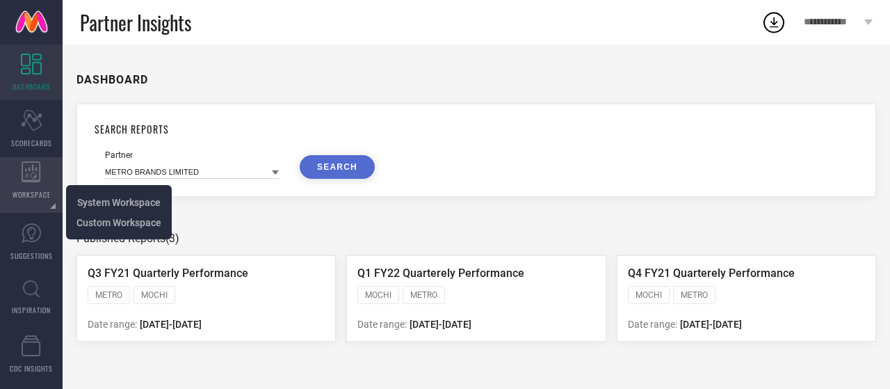
click at [29, 175] on icon at bounding box center [31, 171] width 19 height 21
click at [93, 201] on span "System Workspace" at bounding box center [118, 202] width 83 height 11
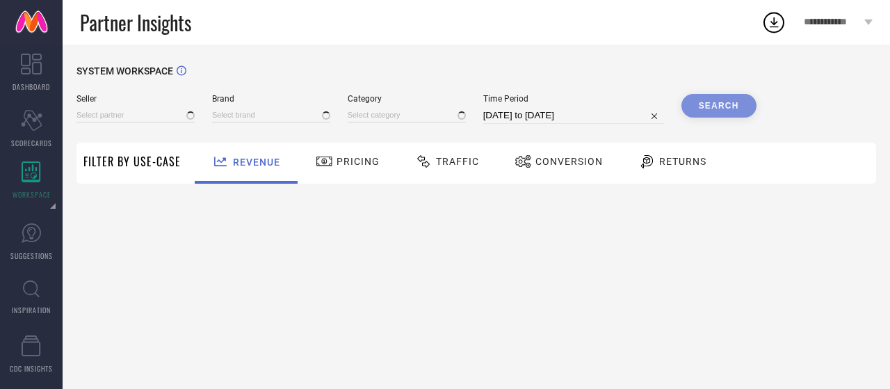
type input "All"
type input "1 STOP FASHION"
type input "All"
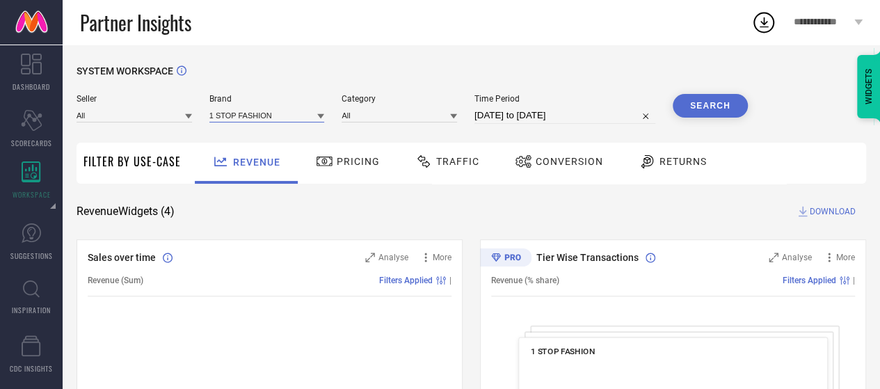
click at [264, 115] on input at bounding box center [266, 115] width 115 height 15
click at [323, 112] on div at bounding box center [320, 115] width 7 height 13
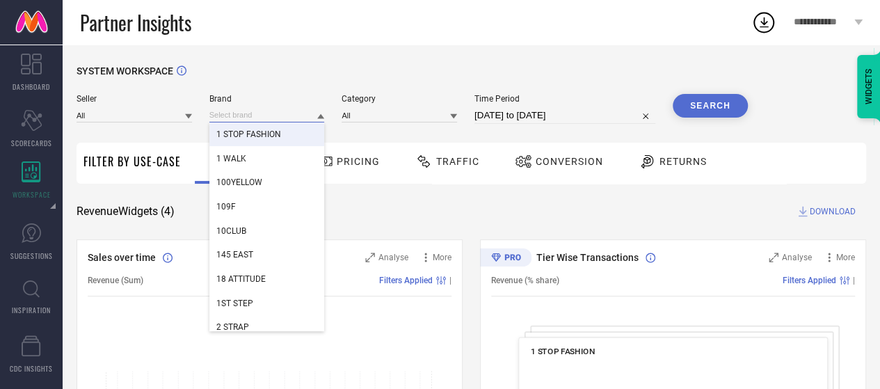
click at [267, 115] on input at bounding box center [266, 115] width 115 height 15
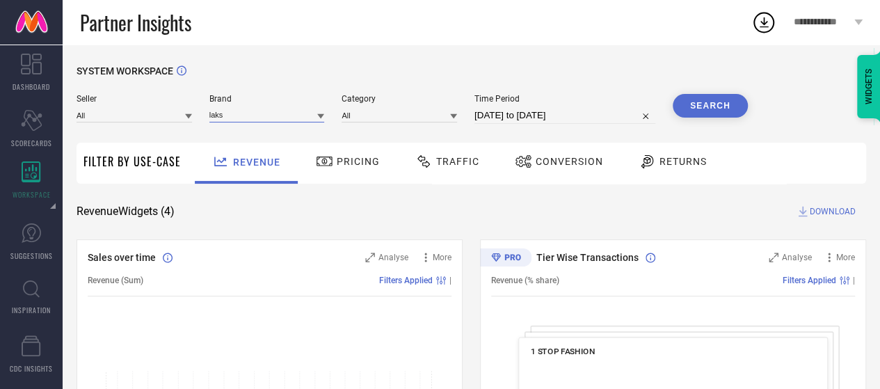
type input "laks"
click at [182, 118] on input at bounding box center [134, 115] width 115 height 15
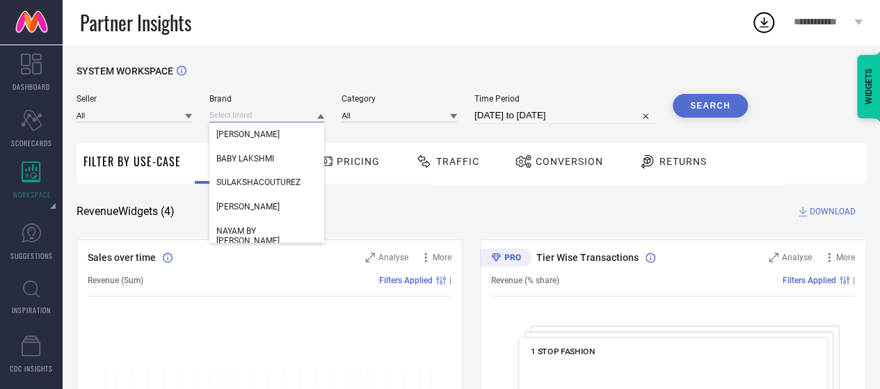
click at [243, 120] on input at bounding box center [266, 115] width 115 height 15
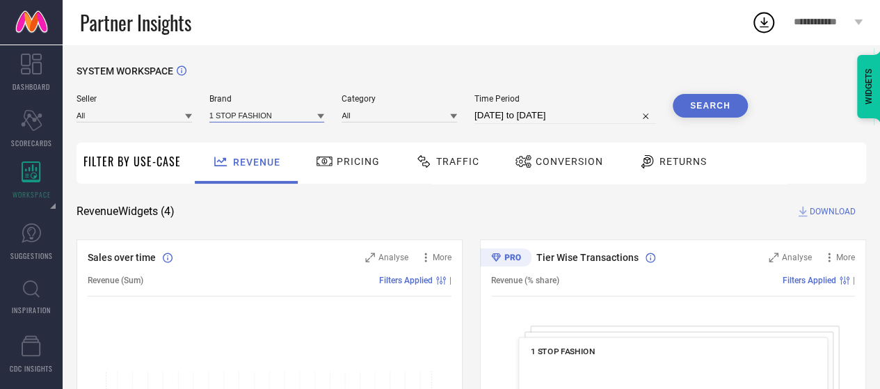
click at [303, 118] on input at bounding box center [266, 115] width 115 height 15
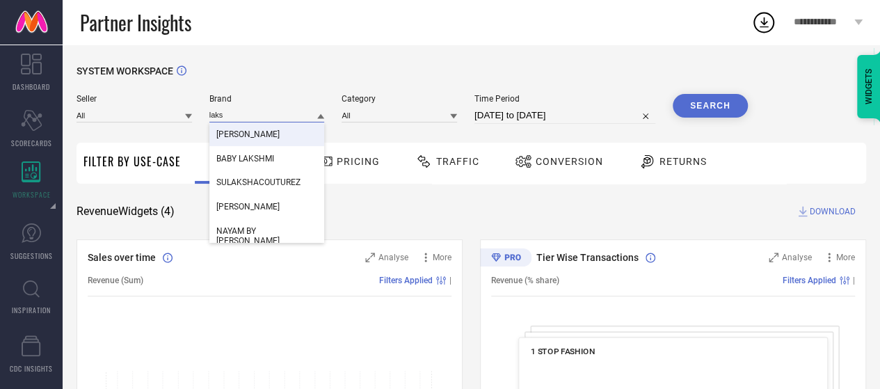
type input "laks"
click at [276, 143] on div "[PERSON_NAME]" at bounding box center [266, 134] width 115 height 24
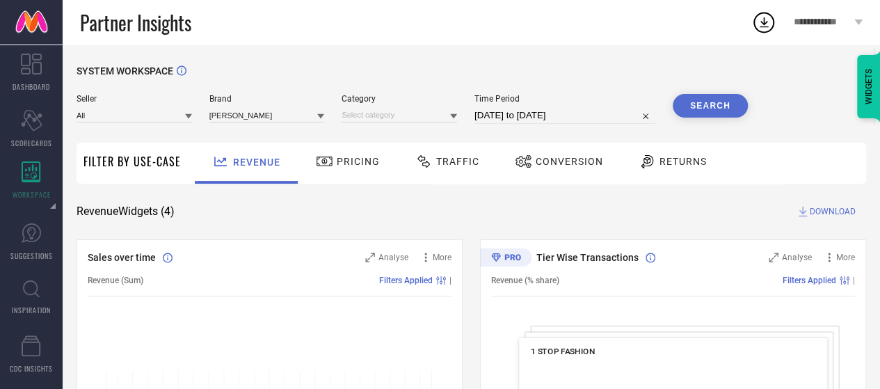
select select "7"
select select "2025"
select select "8"
select select "2025"
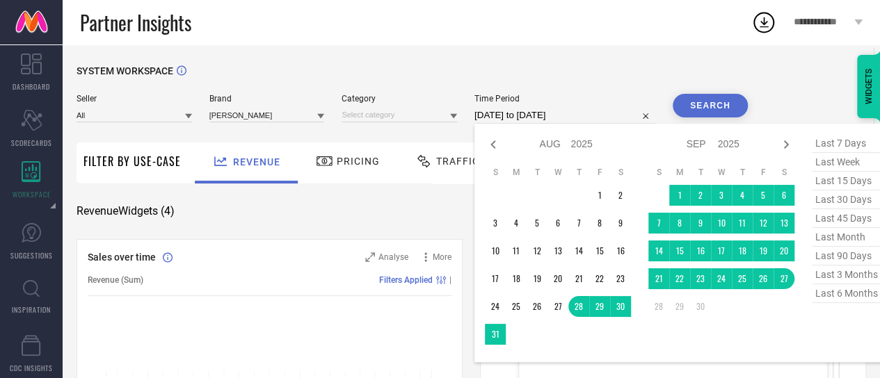
click at [495, 116] on input "[DATE] to [DATE]" at bounding box center [564, 115] width 181 height 17
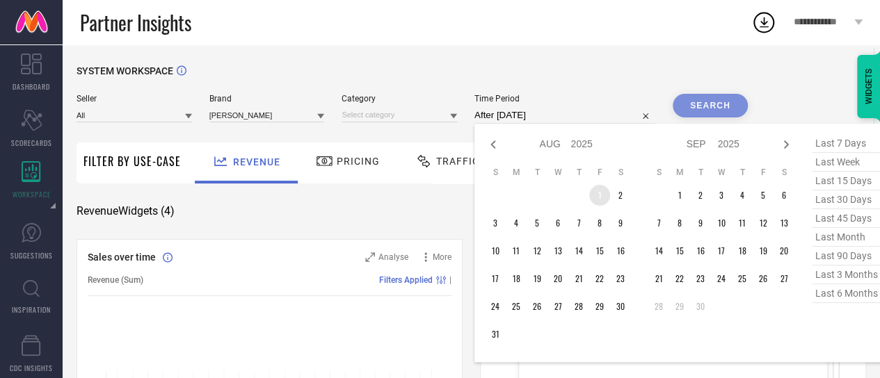
click at [600, 202] on td "1" at bounding box center [599, 195] width 21 height 21
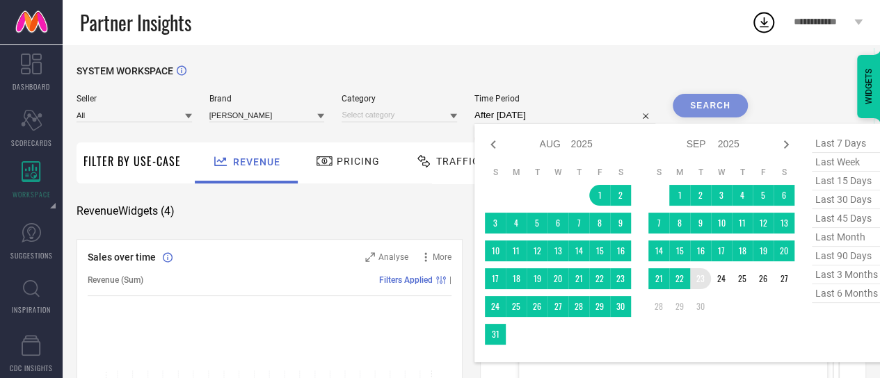
type input "[DATE] to [DATE]"
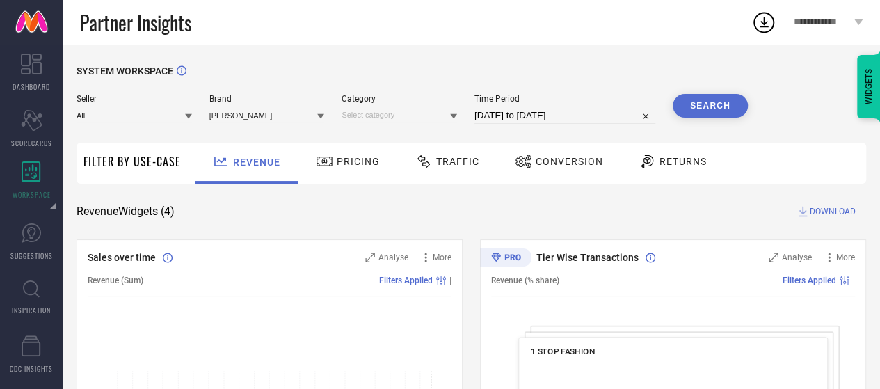
click at [718, 99] on button "Search" at bounding box center [710, 106] width 75 height 24
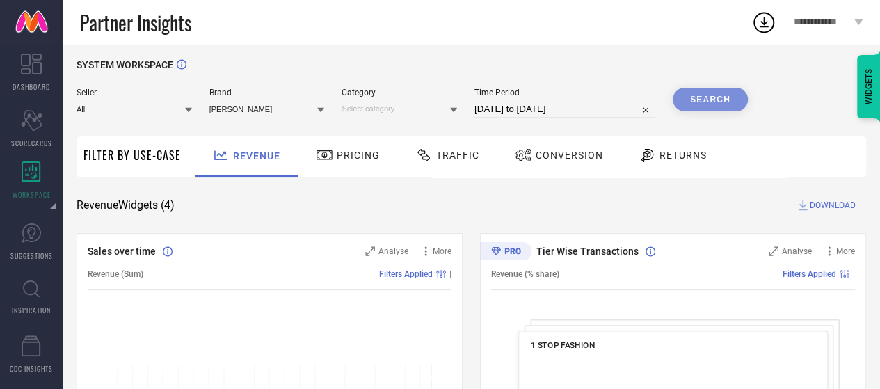
scroll to position [5, 0]
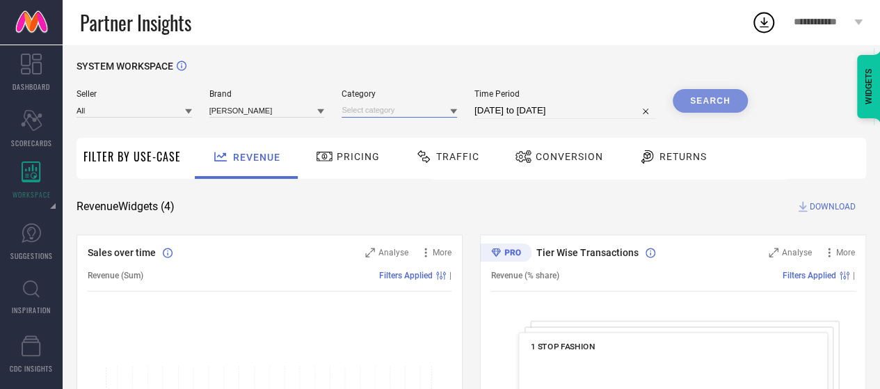
click at [426, 104] on input at bounding box center [399, 110] width 115 height 15
click at [388, 115] on input at bounding box center [399, 110] width 115 height 15
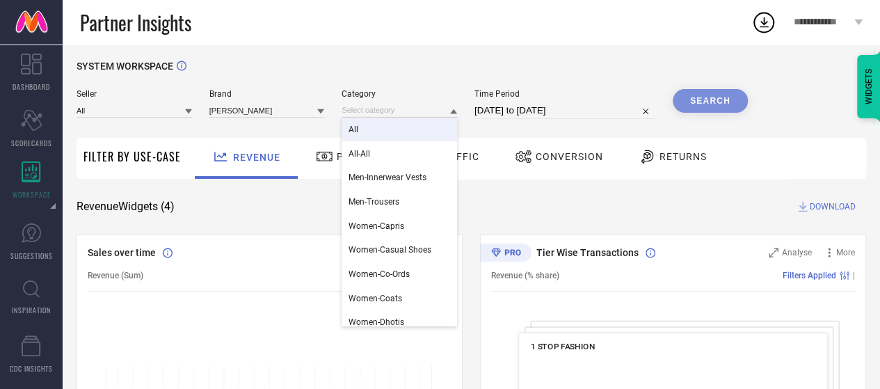
click at [378, 125] on div "All" at bounding box center [399, 130] width 115 height 24
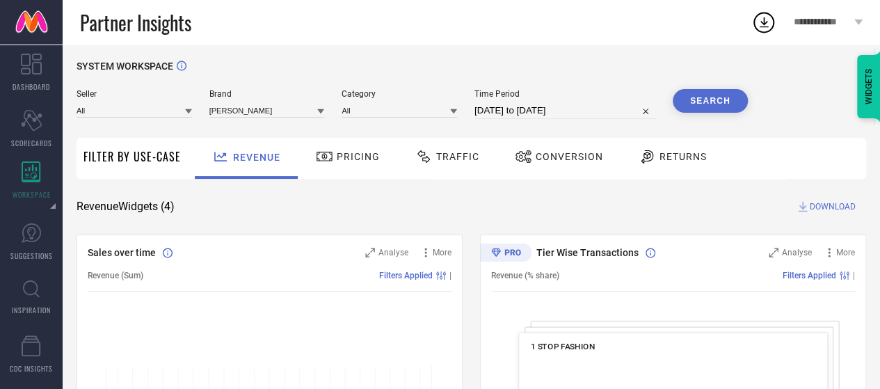
click at [712, 99] on button "Search" at bounding box center [710, 101] width 75 height 24
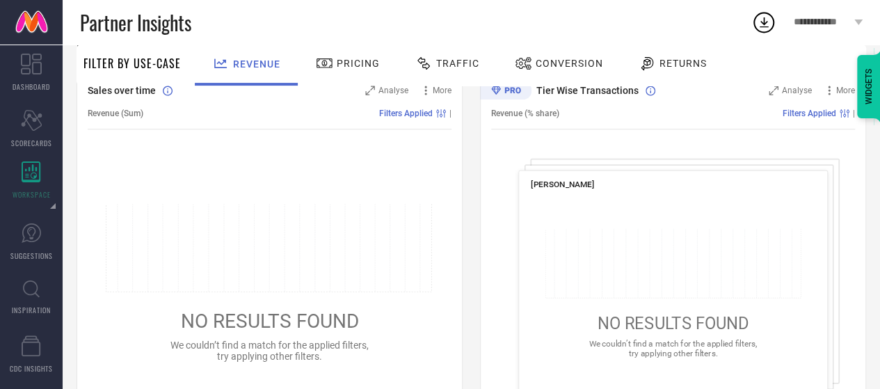
scroll to position [0, 0]
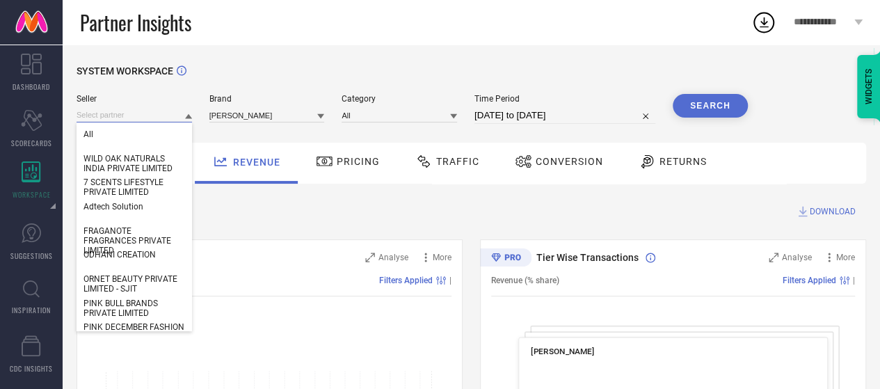
click at [166, 120] on input at bounding box center [134, 115] width 115 height 15
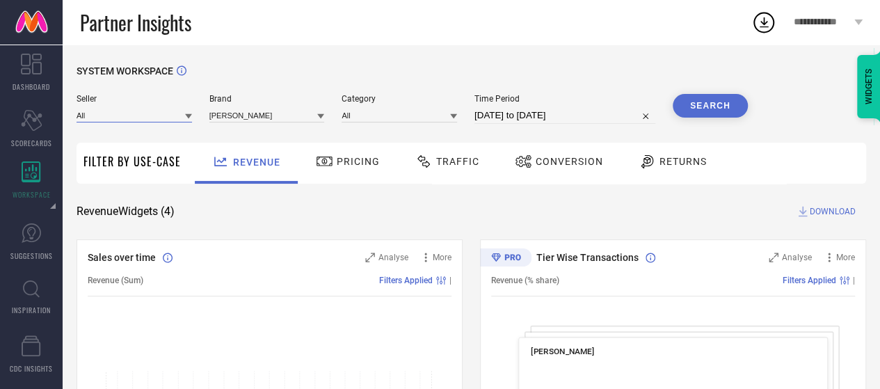
click at [145, 116] on input at bounding box center [134, 115] width 115 height 15
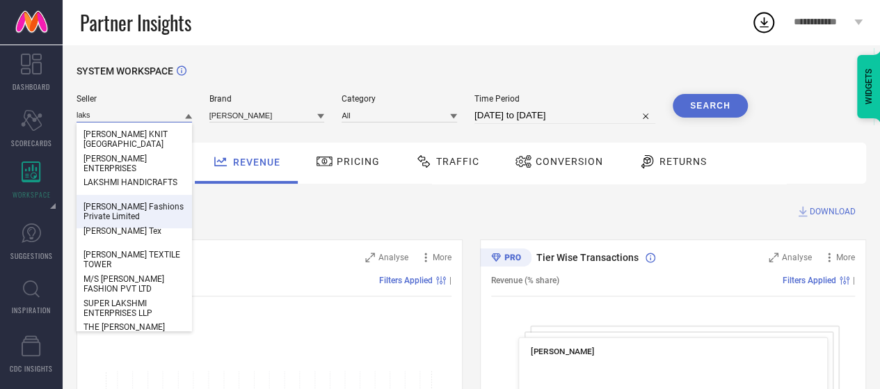
type input "laks"
click at [132, 209] on span "[PERSON_NAME] Fashions Private Limited" at bounding box center [134, 211] width 102 height 19
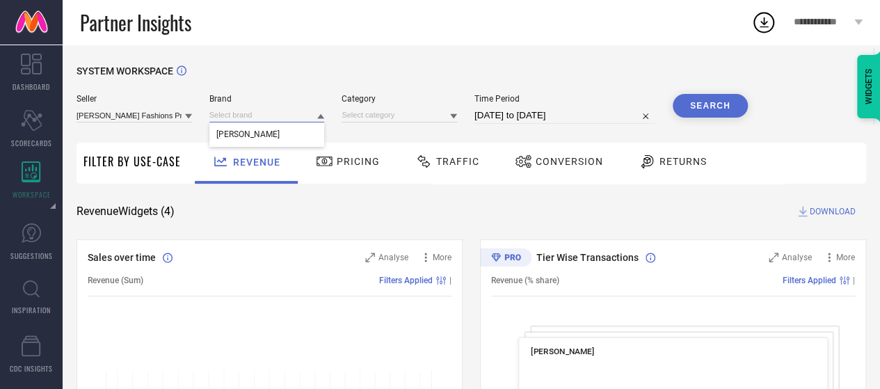
click at [307, 120] on input at bounding box center [266, 115] width 115 height 15
click at [300, 122] on input at bounding box center [266, 115] width 115 height 15
click at [285, 134] on div "[PERSON_NAME]" at bounding box center [266, 134] width 115 height 24
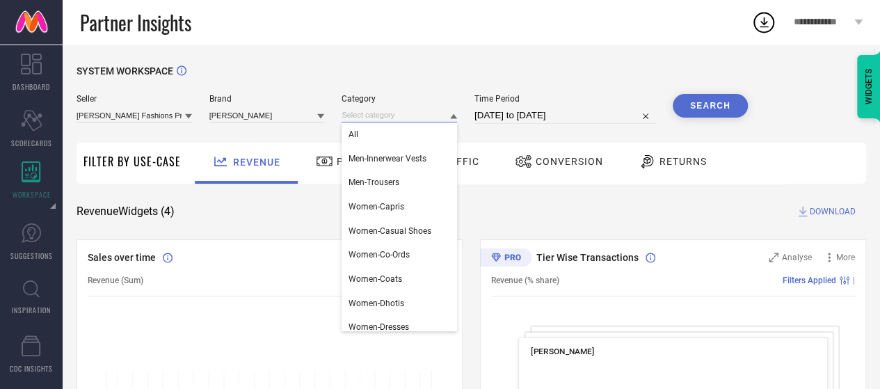
click at [399, 118] on input at bounding box center [399, 115] width 115 height 15
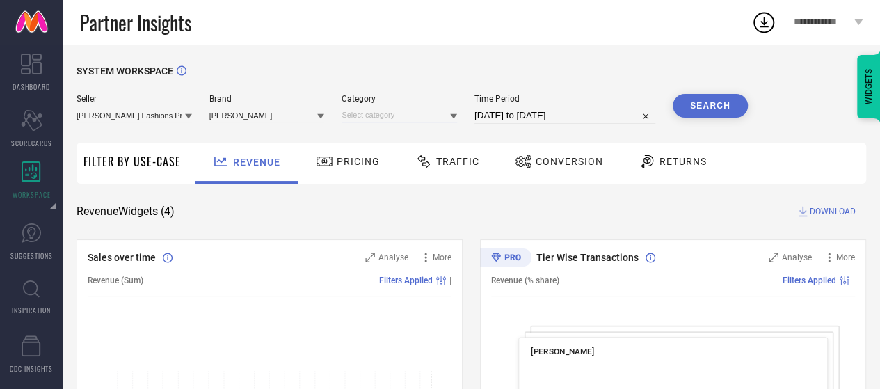
click at [428, 113] on input at bounding box center [399, 115] width 115 height 15
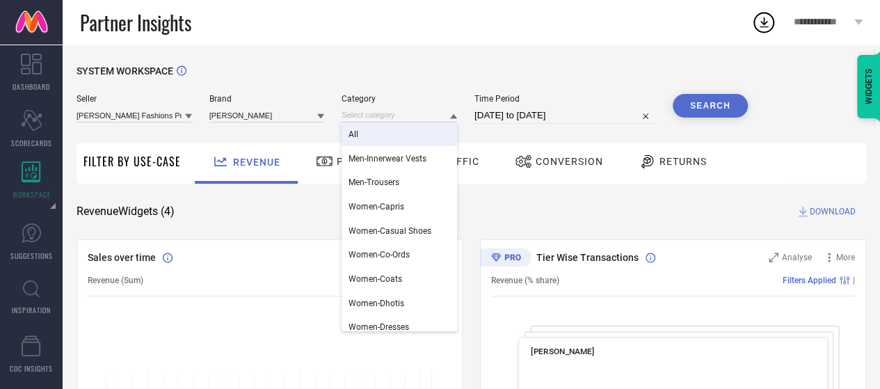
click at [403, 138] on div "All" at bounding box center [399, 134] width 115 height 24
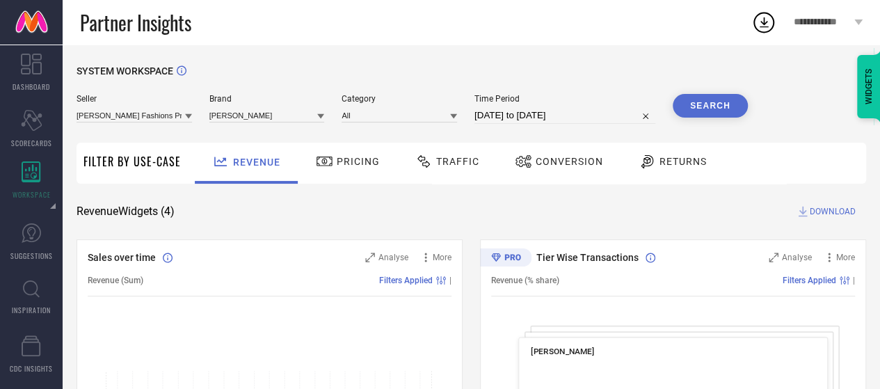
click at [704, 104] on button "Search" at bounding box center [710, 106] width 75 height 24
click at [666, 161] on span "Returns" at bounding box center [682, 161] width 47 height 11
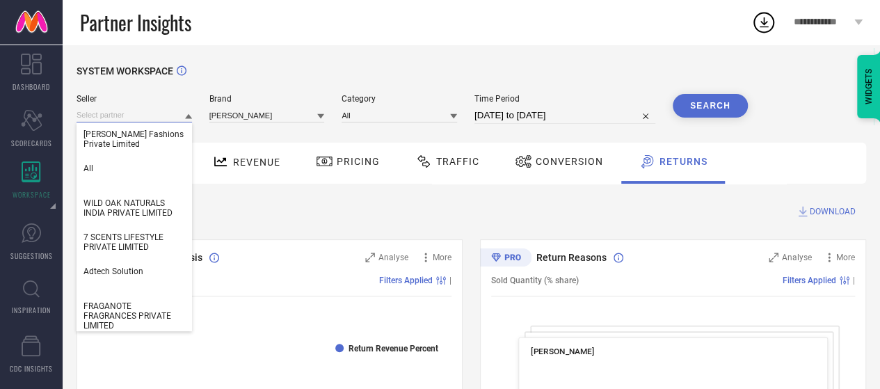
click at [166, 109] on input at bounding box center [134, 115] width 115 height 15
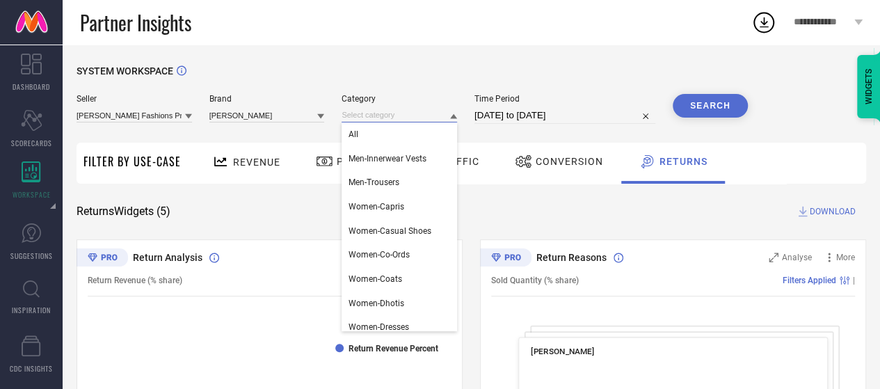
click at [346, 120] on input at bounding box center [399, 115] width 115 height 15
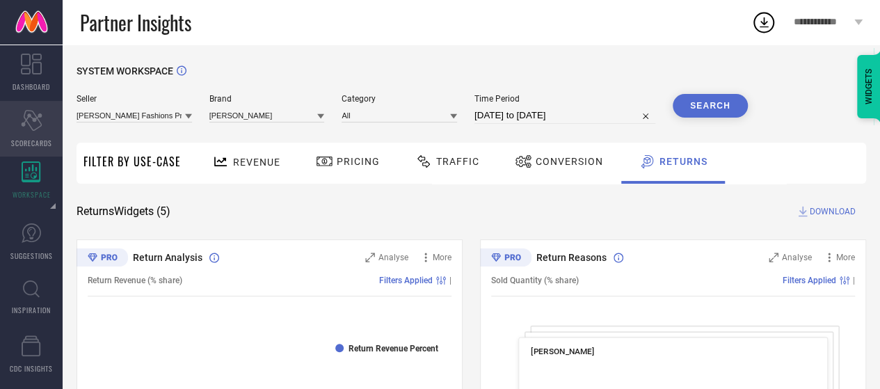
click at [38, 118] on icon at bounding box center [31, 120] width 21 height 21
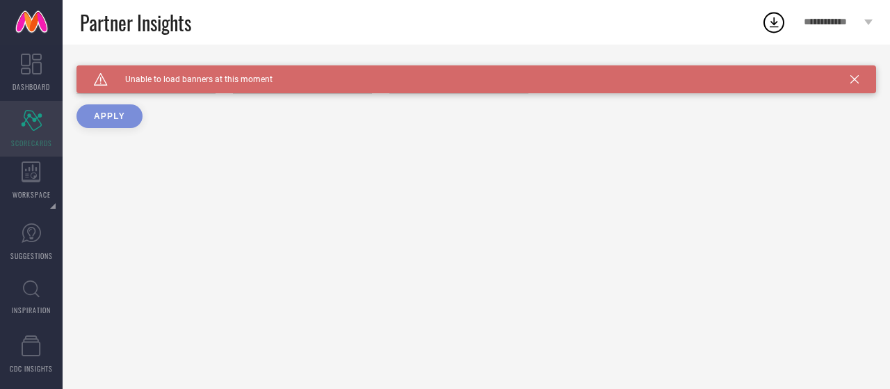
type input "All"
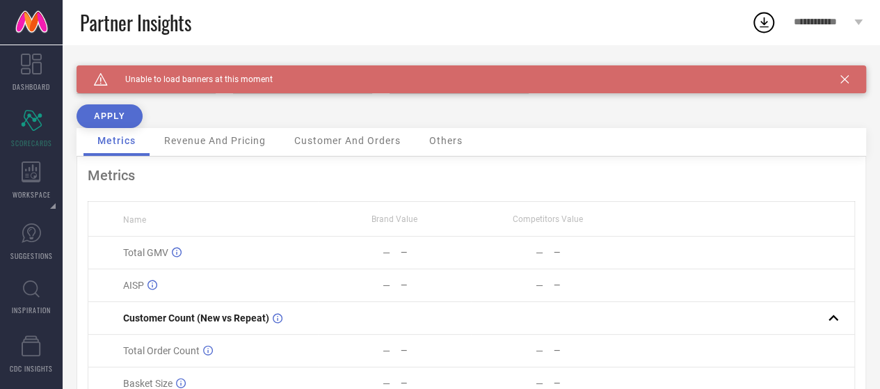
click at [856, 84] on div "Caution Created with Sketch. Unable to load banners at this moment" at bounding box center [472, 79] width 790 height 28
click at [849, 79] on icon at bounding box center [844, 79] width 8 height 8
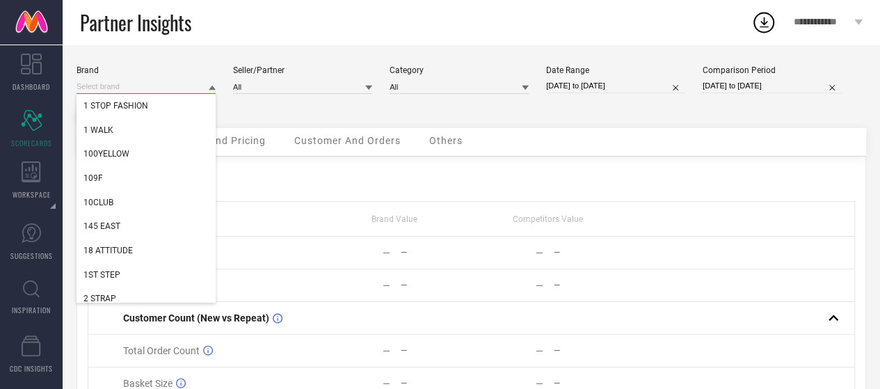
click at [175, 88] on input at bounding box center [146, 86] width 139 height 15
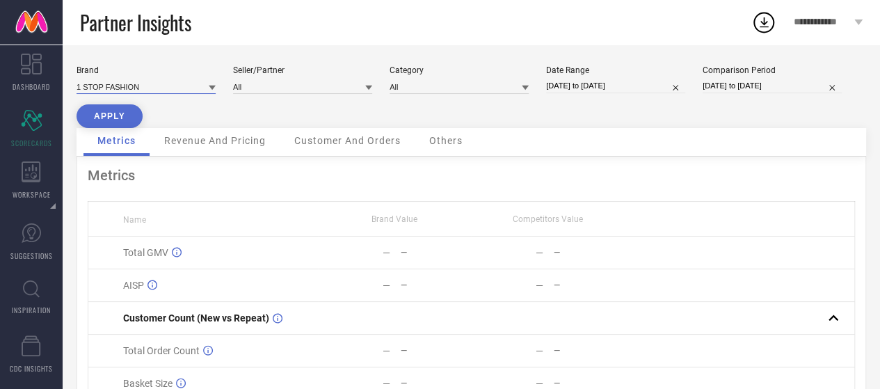
click at [175, 88] on input at bounding box center [146, 86] width 139 height 15
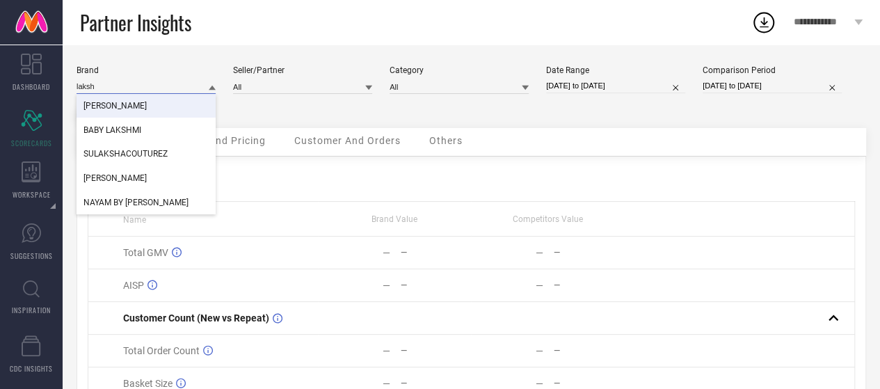
type input "laksh"
click at [149, 102] on div "[PERSON_NAME]" at bounding box center [146, 106] width 139 height 24
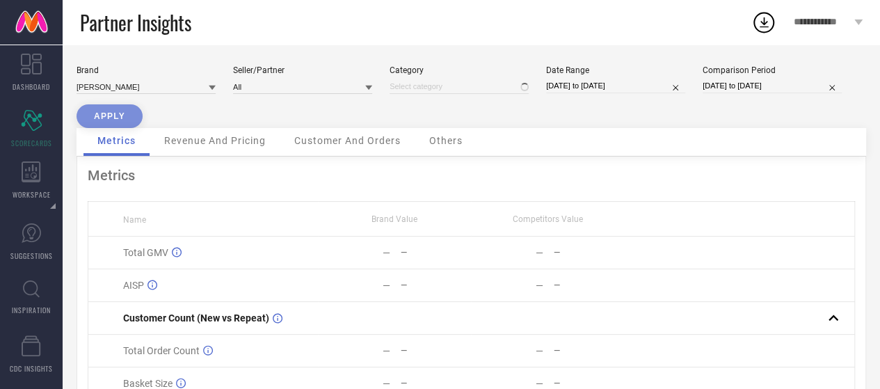
type input "All"
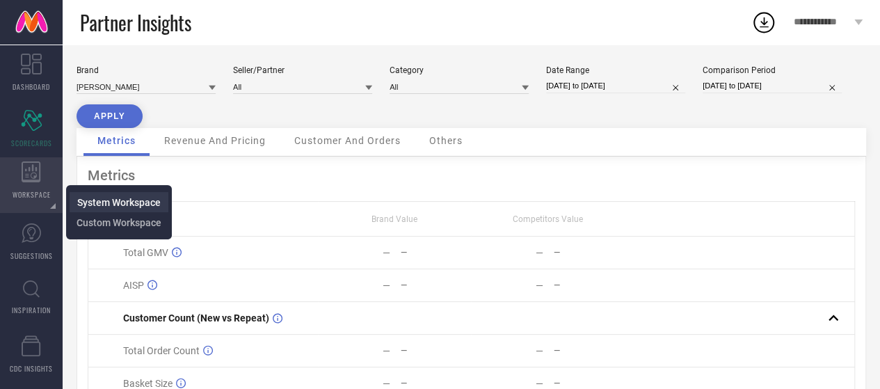
click at [139, 202] on span "System Workspace" at bounding box center [118, 202] width 83 height 11
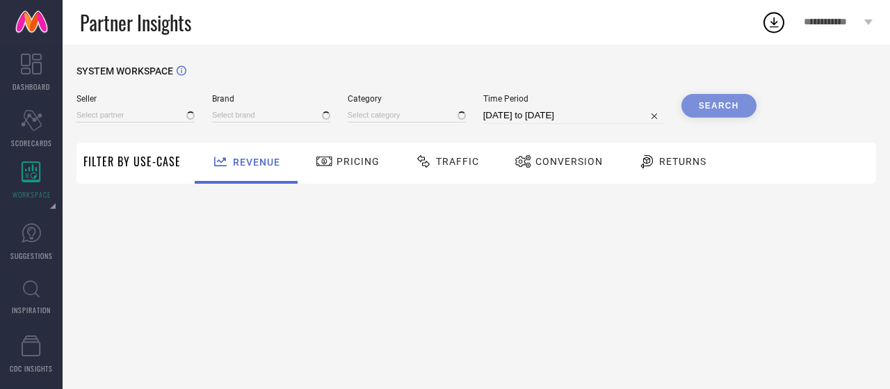
type input "All"
type input "1 STOP FASHION"
type input "All"
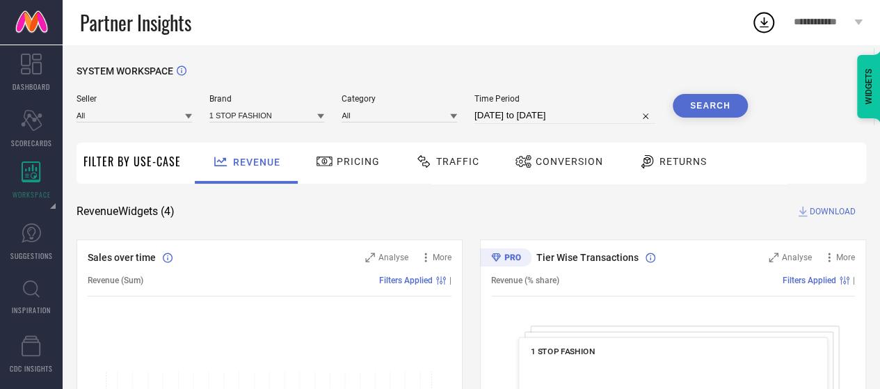
click at [320, 120] on icon at bounding box center [320, 116] width 7 height 7
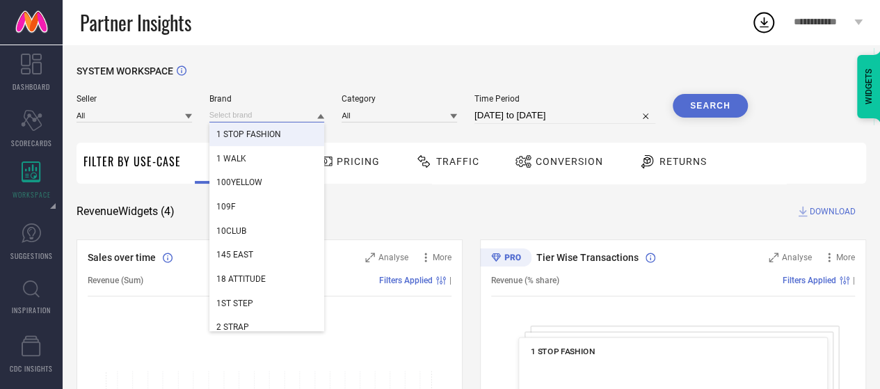
click at [266, 118] on input at bounding box center [266, 115] width 115 height 15
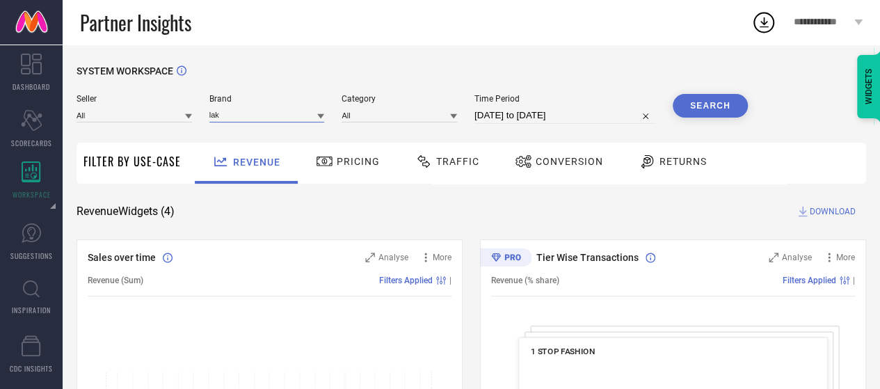
type input "lak"
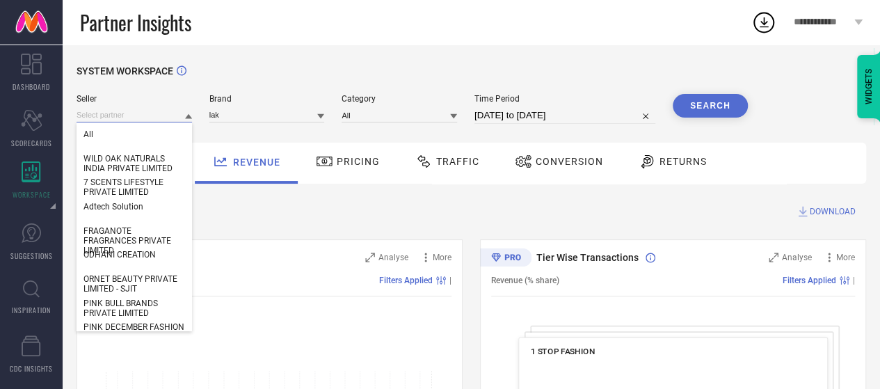
click at [166, 115] on input at bounding box center [134, 115] width 115 height 15
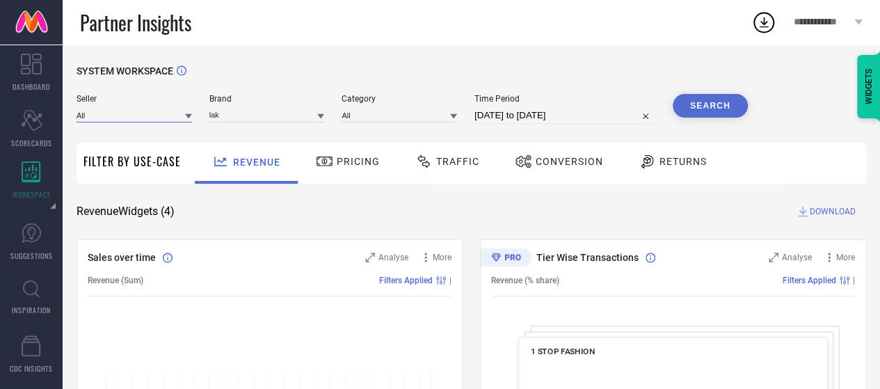
click at [149, 116] on input at bounding box center [134, 115] width 115 height 15
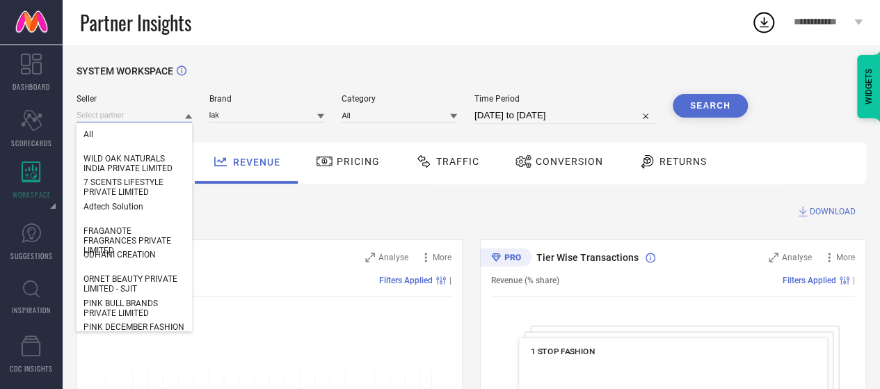
click at [149, 116] on input at bounding box center [134, 115] width 115 height 15
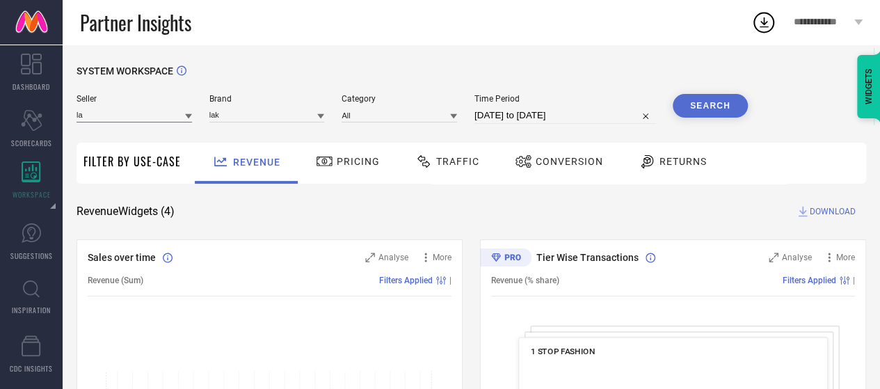
type input "lak"
click at [144, 122] on input "lak" at bounding box center [134, 115] width 115 height 15
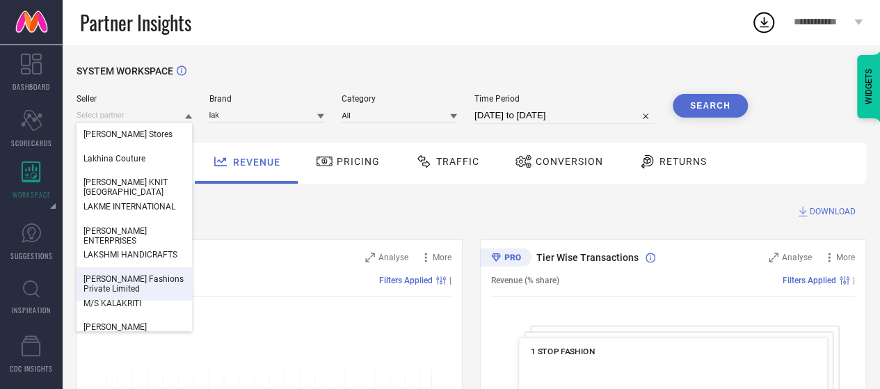
click at [141, 284] on span "[PERSON_NAME] Fashions Private Limited" at bounding box center [134, 283] width 102 height 19
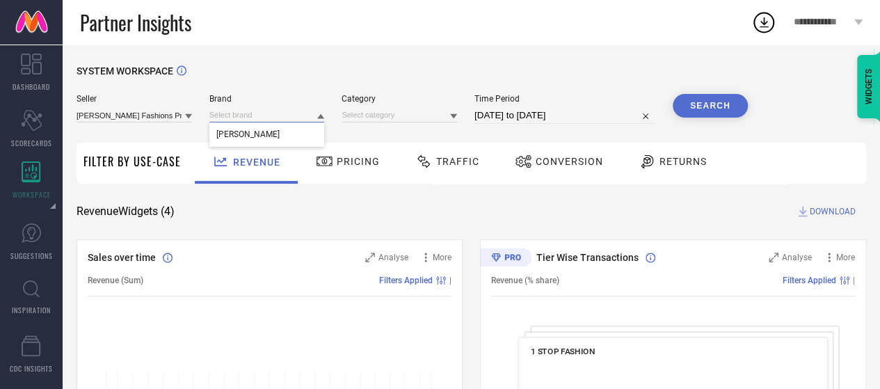
click at [289, 120] on input at bounding box center [266, 115] width 115 height 15
click at [317, 116] on icon at bounding box center [320, 116] width 7 height 7
click at [296, 137] on div "[PERSON_NAME]" at bounding box center [266, 134] width 115 height 24
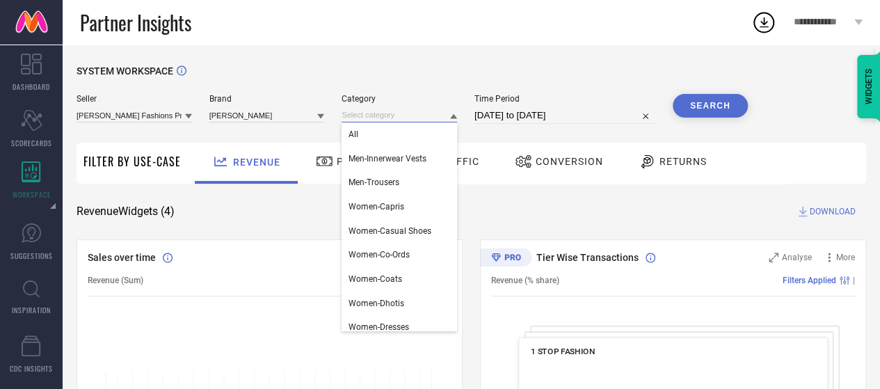
click at [400, 117] on input at bounding box center [399, 115] width 115 height 15
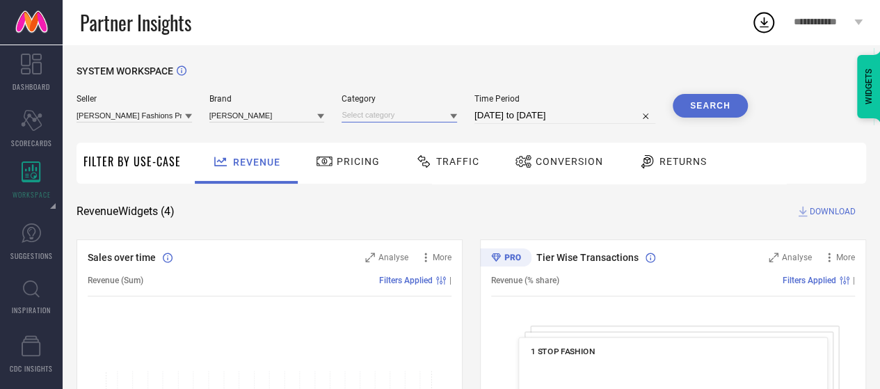
click at [400, 117] on input at bounding box center [399, 115] width 115 height 15
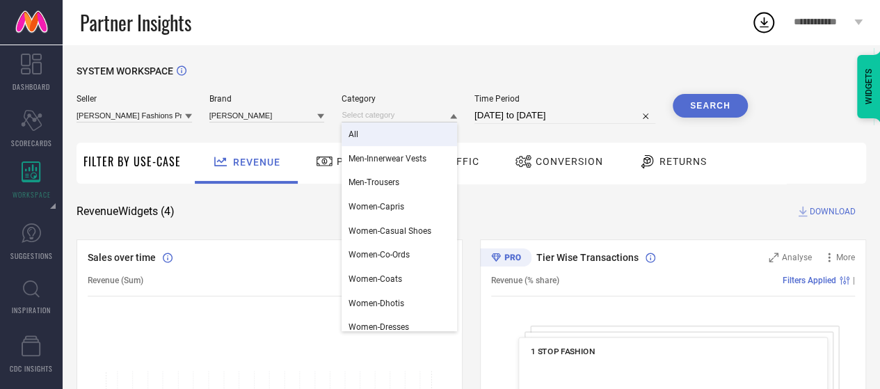
click at [382, 134] on div "All" at bounding box center [399, 134] width 115 height 24
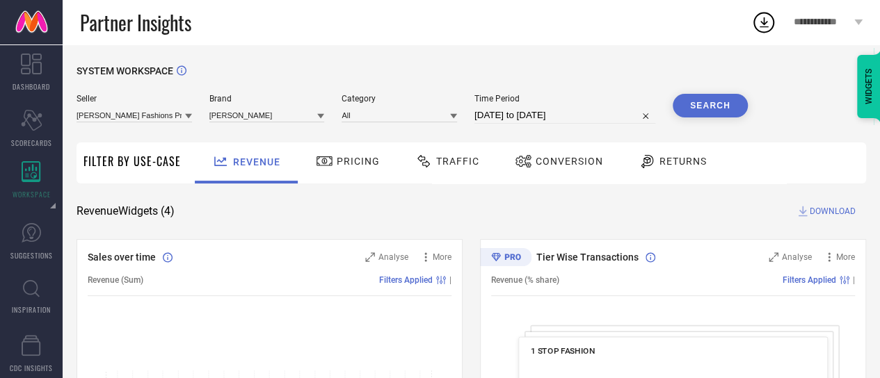
select select "7"
select select "2025"
select select "8"
select select "2025"
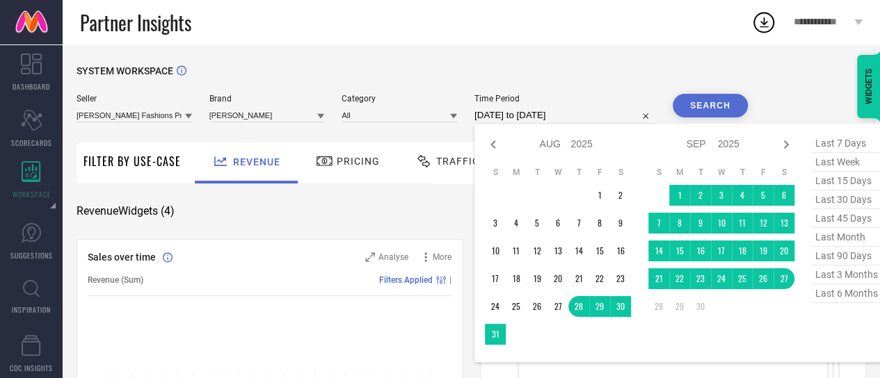
click at [492, 119] on input "[DATE] to [DATE]" at bounding box center [564, 115] width 181 height 17
click at [495, 145] on icon at bounding box center [493, 144] width 17 height 17
select select "6"
select select "2025"
select select "7"
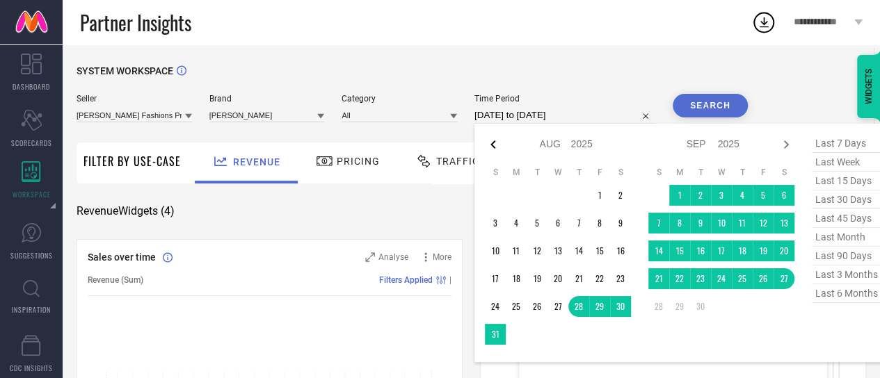
select select "2025"
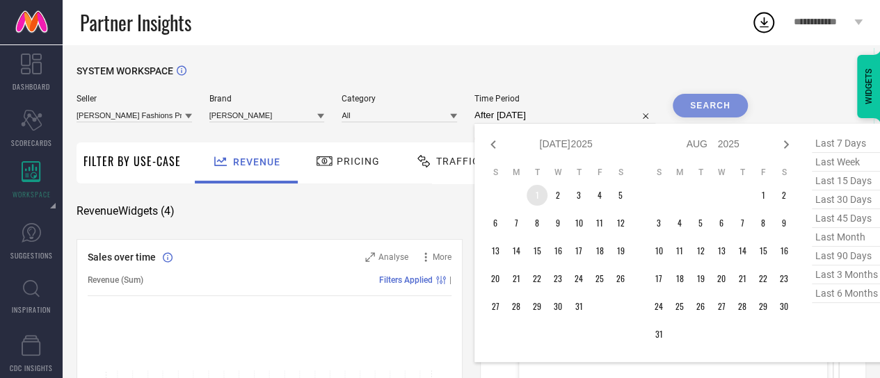
click at [539, 201] on td "1" at bounding box center [537, 195] width 21 height 21
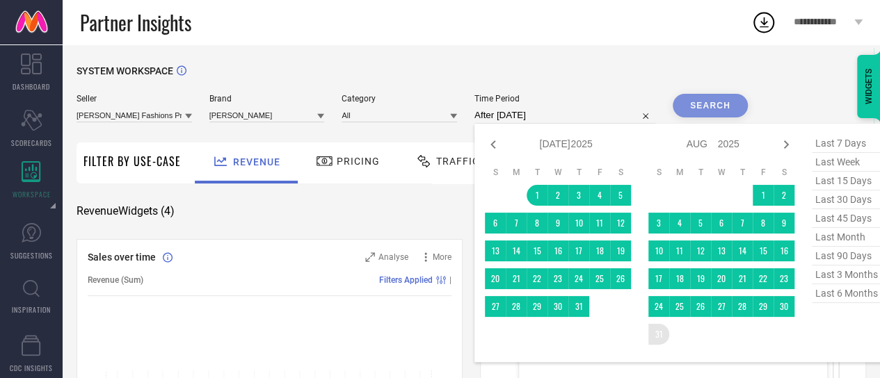
type input "[DATE] to [DATE]"
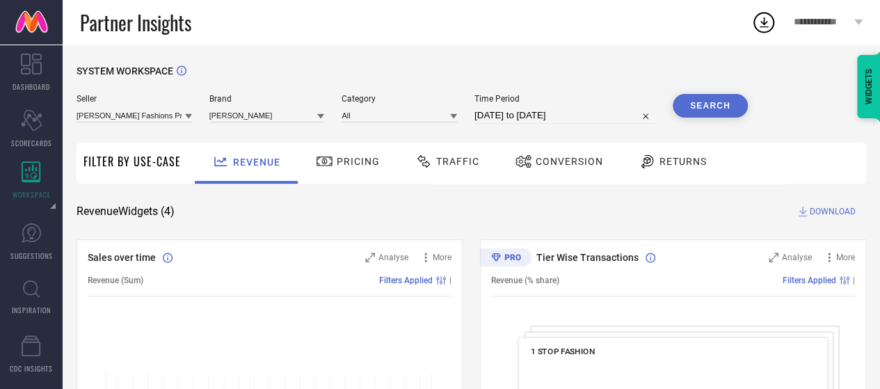
click at [721, 104] on button "Search" at bounding box center [710, 106] width 75 height 24
click at [659, 159] on span "Returns" at bounding box center [682, 161] width 47 height 11
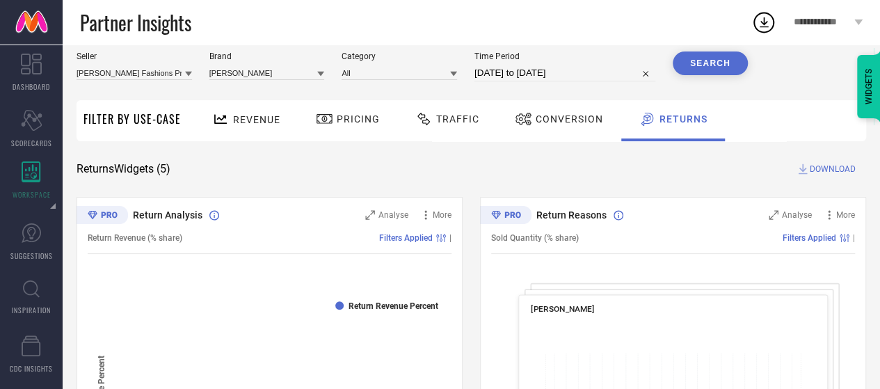
scroll to position [36, 0]
